Goal: Information Seeking & Learning: Learn about a topic

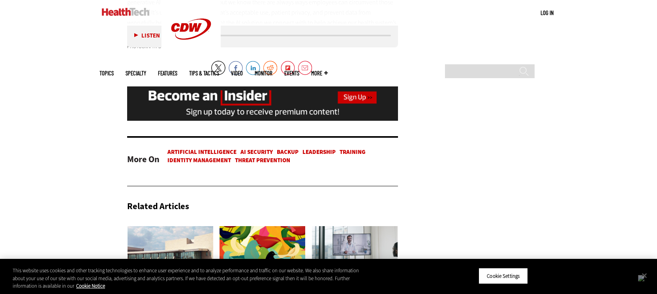
scroll to position [2294, 0]
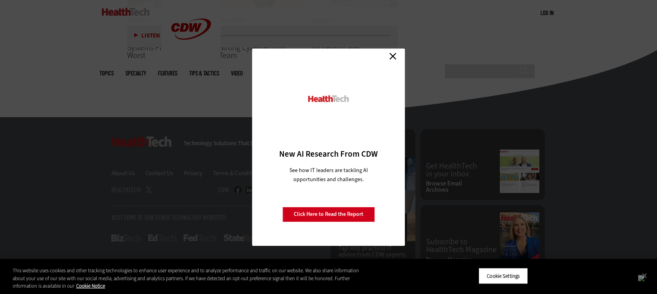
click at [396, 56] on link "Close" at bounding box center [393, 57] width 12 height 12
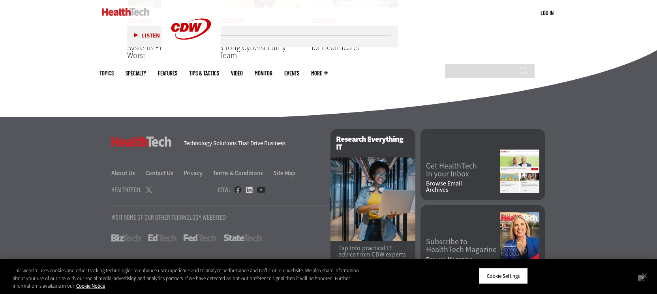
click at [247, 186] on link at bounding box center [248, 189] width 7 height 7
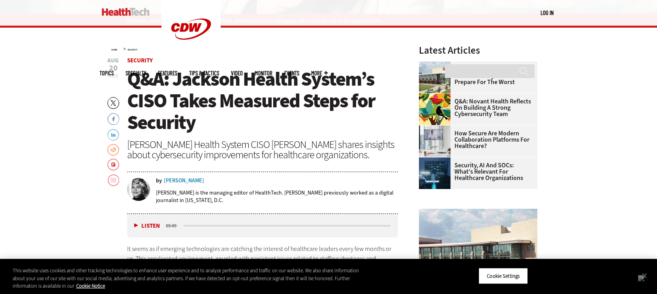
scroll to position [284, 0]
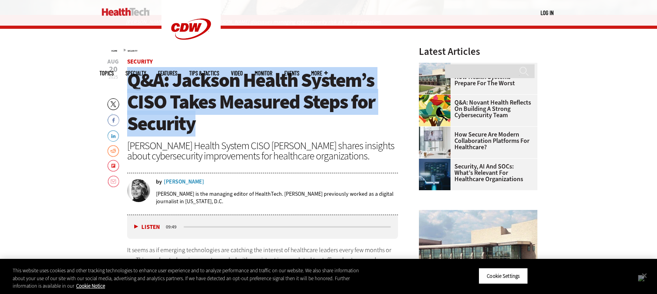
drag, startPoint x: 129, startPoint y: 82, endPoint x: 218, endPoint y: 122, distance: 97.2
click at [218, 122] on h1 "Q&A: Jackson Health System’s CISO Takes Measured Steps for Security" at bounding box center [262, 101] width 271 height 65
copy span "Q&A: Jackson Health System’s CISO Takes Measured Steps for Security"
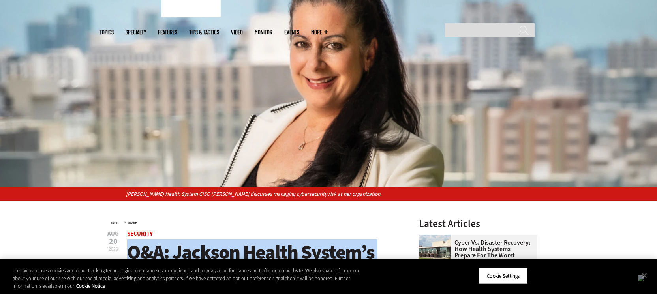
scroll to position [0, 0]
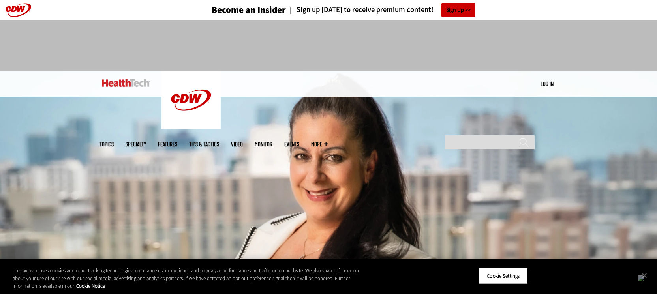
click at [131, 84] on img at bounding box center [126, 83] width 48 height 8
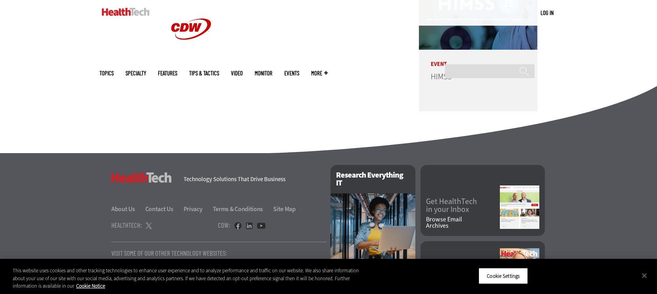
scroll to position [1992, 0]
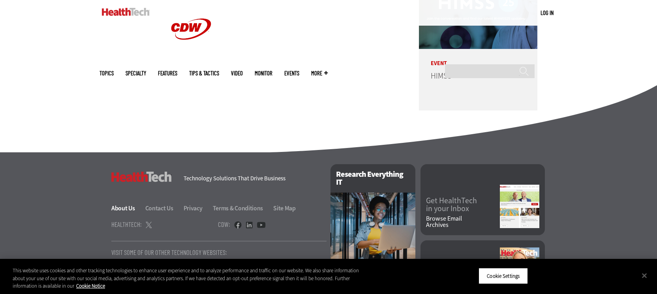
click at [129, 208] on link "About Us" at bounding box center [127, 208] width 33 height 8
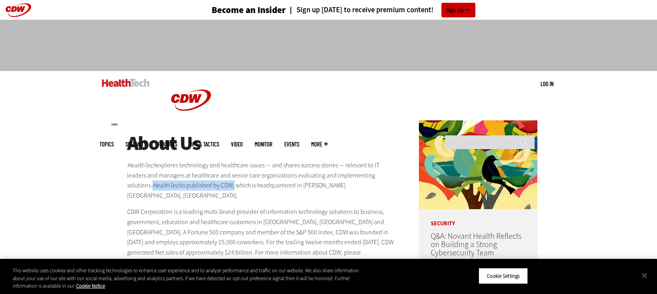
drag, startPoint x: 125, startPoint y: 185, endPoint x: 209, endPoint y: 182, distance: 84.5
click at [127, 165] on em "HealthTech" at bounding box center [141, 165] width 29 height 8
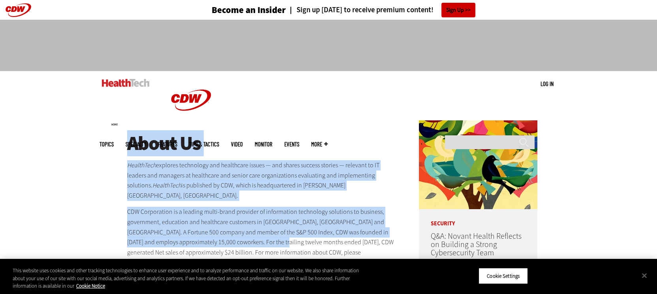
scroll to position [18, 0]
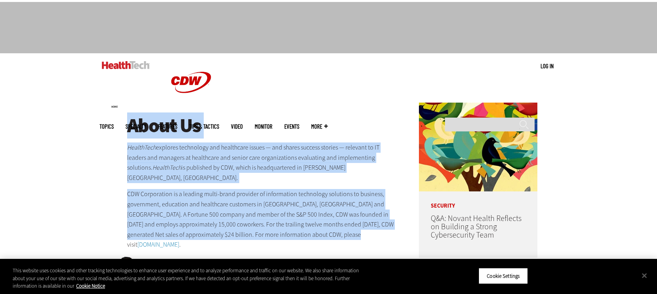
drag, startPoint x: 126, startPoint y: 143, endPoint x: 363, endPoint y: 225, distance: 250.4
copy div "About Us HealthTech explores technology and healthcare issues — and shares succ…"
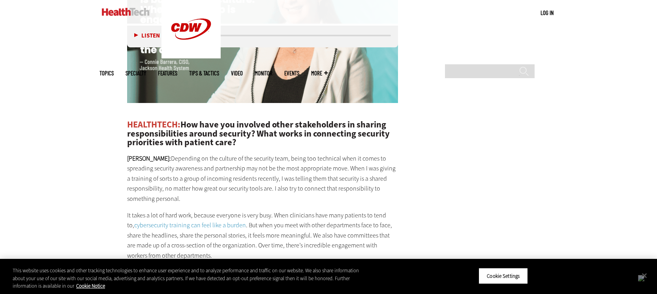
scroll to position [1372, 0]
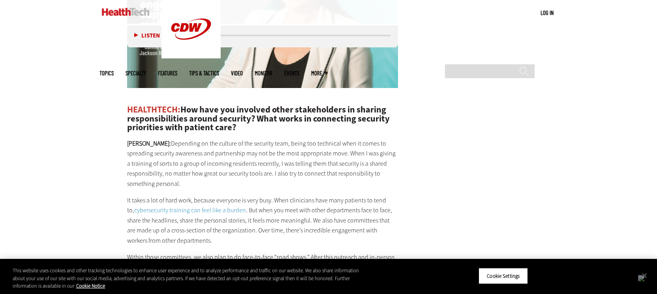
drag, startPoint x: 179, startPoint y: 157, endPoint x: 230, endPoint y: 2, distance: 164.1
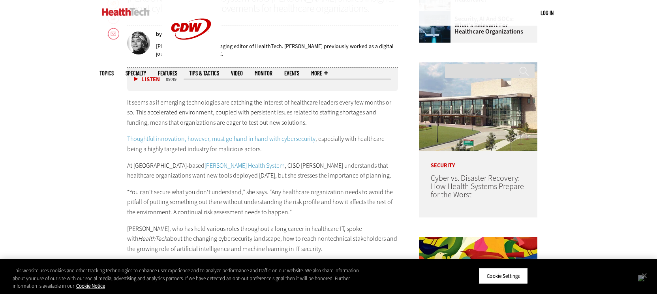
scroll to position [466, 0]
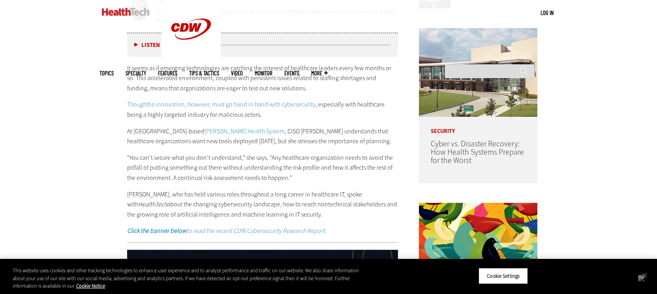
drag, startPoint x: 201, startPoint y: 88, endPoint x: 215, endPoint y: 95, distance: 15.7
click at [215, 95] on div "It seems as if emerging technologies are catching the interest of healthcare le…" at bounding box center [262, 149] width 271 height 173
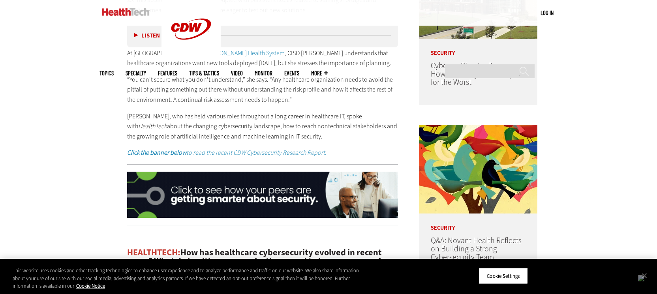
scroll to position [543, 0]
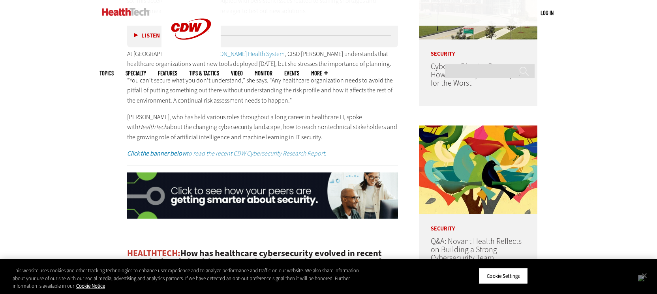
drag, startPoint x: 122, startPoint y: 70, endPoint x: 337, endPoint y: 136, distance: 225.0
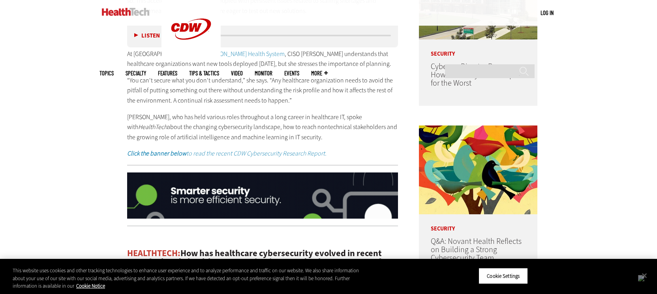
copy div "Lo ipsum do si ametcons adipiscingel sed doeiusmo tem incididu ut laboreetdo ma…"
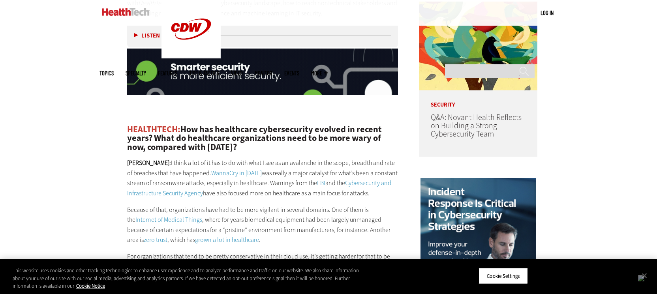
scroll to position [672, 0]
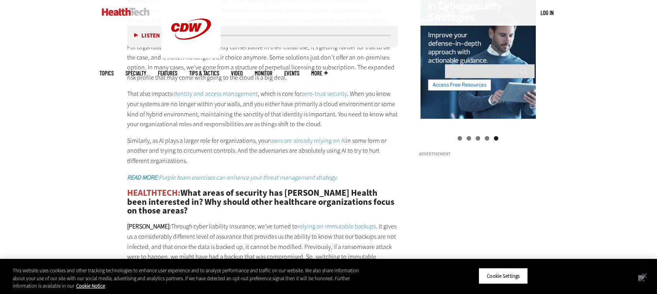
drag, startPoint x: 133, startPoint y: 125, endPoint x: 281, endPoint y: 160, distance: 152.4
copy div "LOREMIPSUM: Dol sit ametconsec adipiscingeli seddoei te incidi utlab? Etdo ma a…"
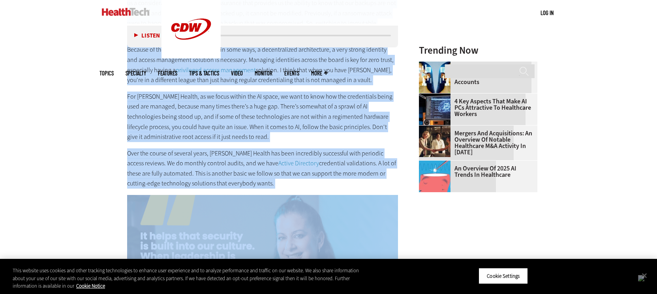
scroll to position [1123, 0]
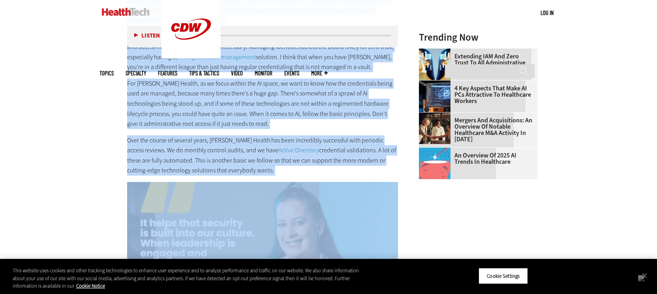
drag, startPoint x: 124, startPoint y: 53, endPoint x: 294, endPoint y: 169, distance: 206.0
click at [294, 169] on article "[DATE] Twitter Facebook LinkedIn Reddit Flipboard Email Security Q&A: [PERSON_N…" at bounding box center [254, 227] width 287 height 2015
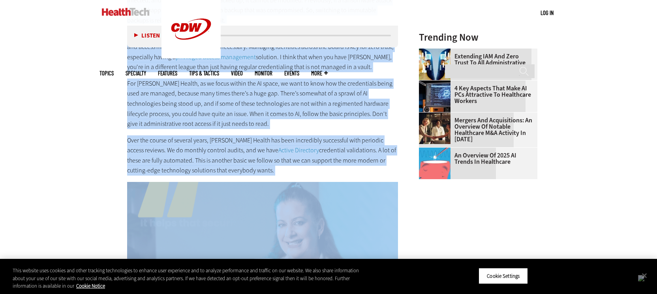
copy div "LOREMIPSUM: Dolo sitam co adipisci eli Seddoei Tempor inci utlaboreet do? Mag a…"
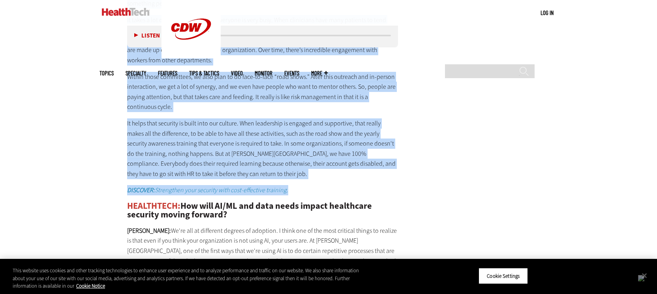
scroll to position [1553, 0]
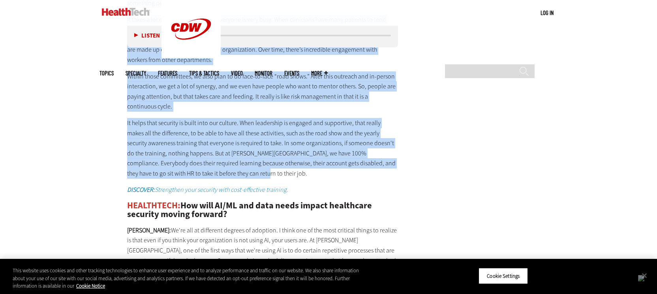
drag, startPoint x: 114, startPoint y: 95, endPoint x: 358, endPoint y: 168, distance: 253.8
copy div "LOREMIPSUM: Dol sita con adipisci elits doeiusmodtem in utlabor etdoloremagnaal…"
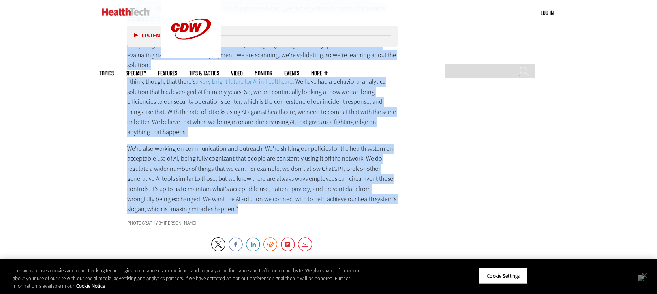
scroll to position [1833, 0]
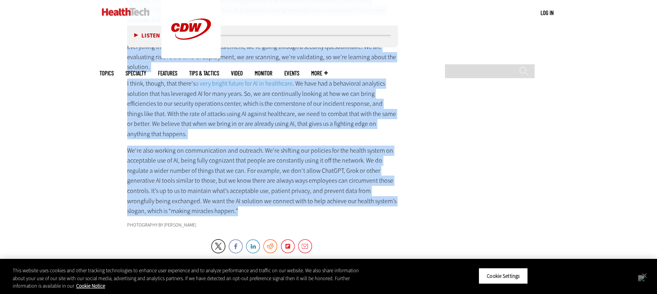
drag, startPoint x: 124, startPoint y: 60, endPoint x: 343, endPoint y: 182, distance: 250.9
copy div "LOREMIPSUM: Dol sita CO/AD eli sedd eiusm tempor incididunt utlabore etdolo mag…"
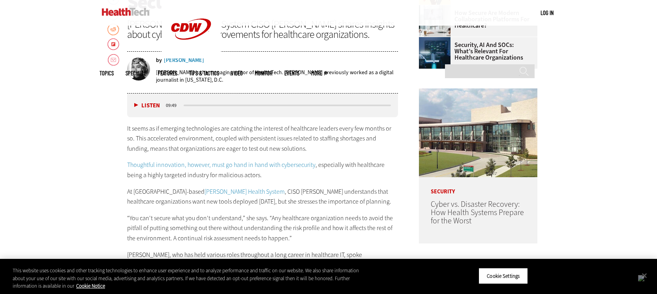
scroll to position [0, 0]
